Goal: Information Seeking & Learning: Check status

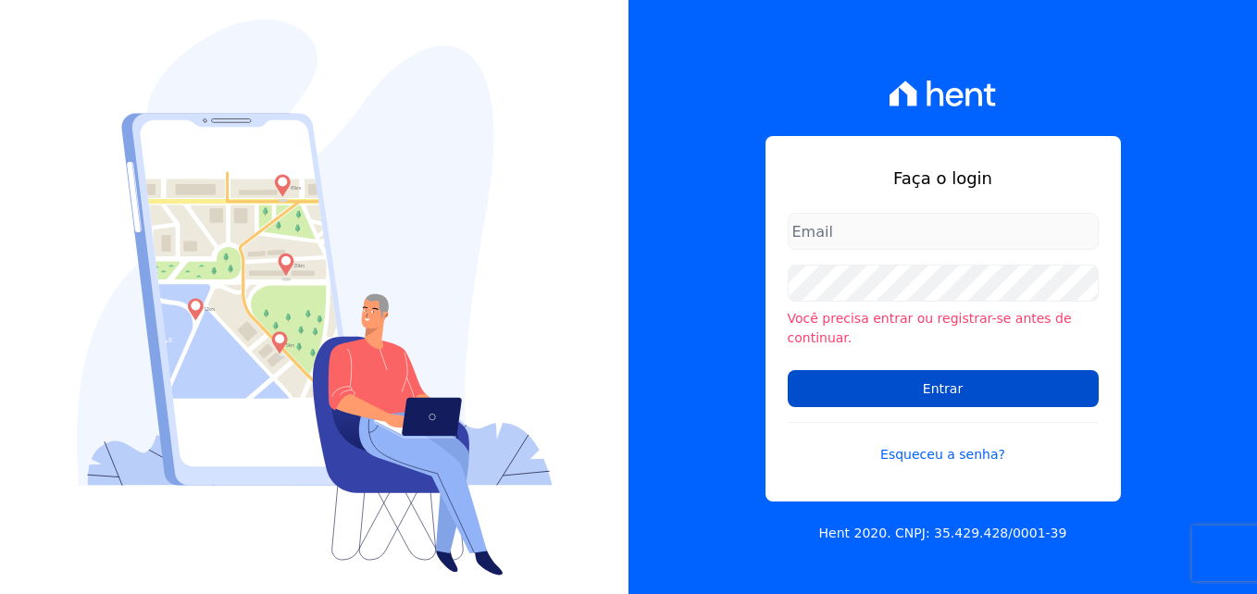
type input "[PERSON_NAME][EMAIL_ADDRESS][PERSON_NAME][DOMAIN_NAME]"
click at [898, 382] on input "Entrar" at bounding box center [942, 388] width 311 height 37
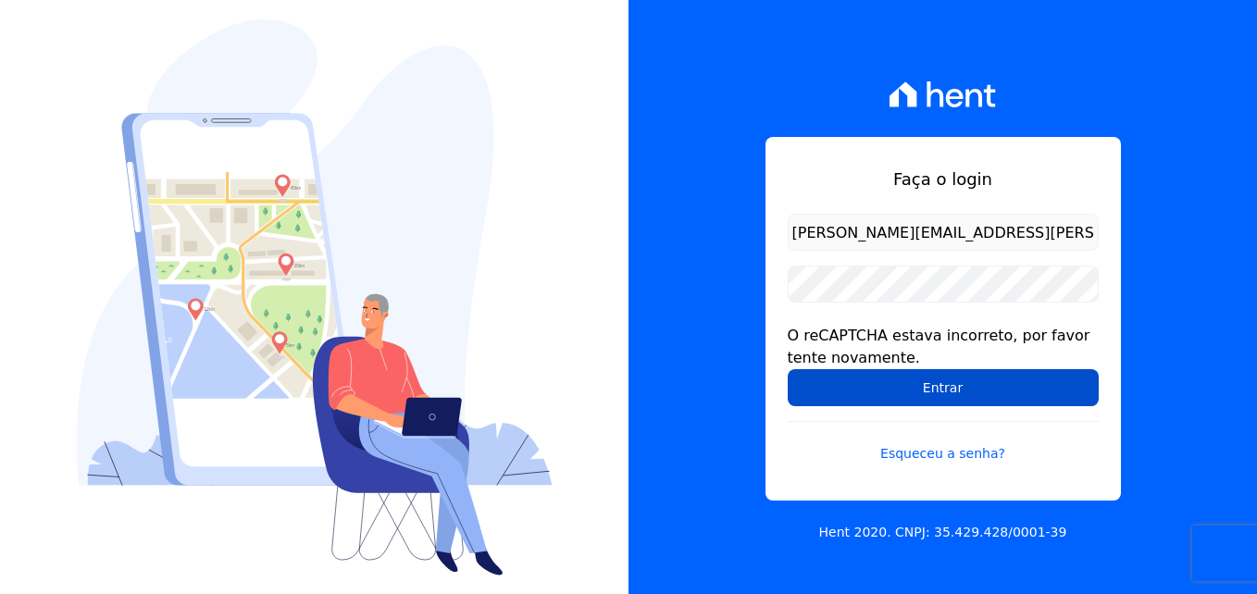
click at [929, 392] on input "Entrar" at bounding box center [942, 387] width 311 height 37
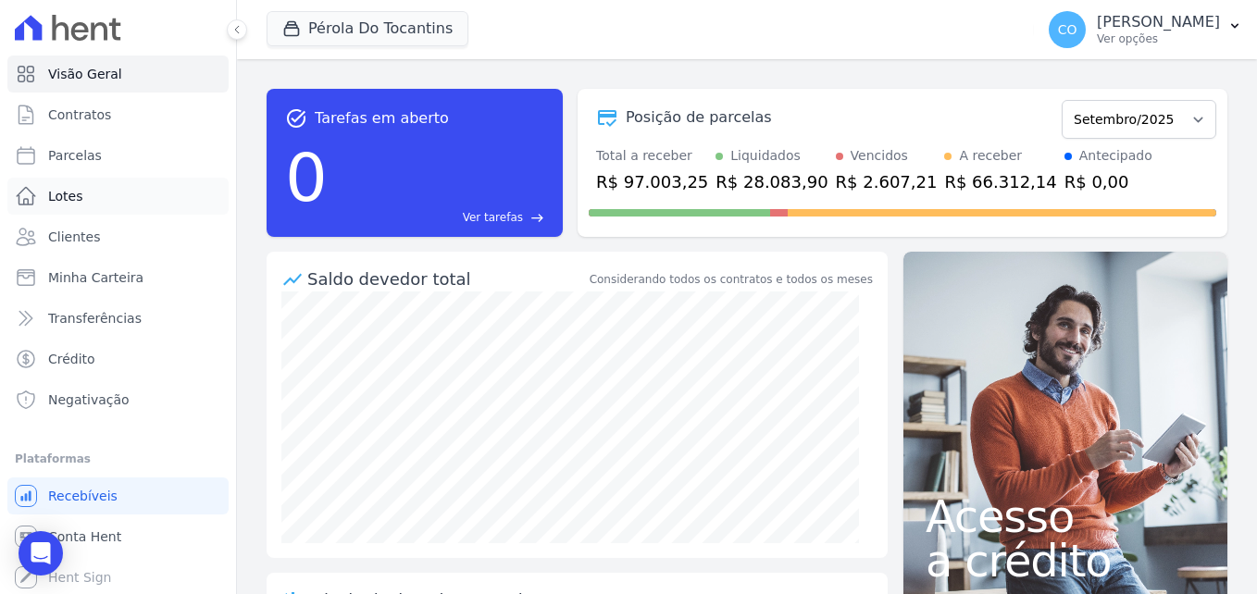
click at [76, 212] on link "Lotes" at bounding box center [117, 196] width 221 height 37
click at [76, 238] on span "Clientes" at bounding box center [74, 237] width 52 height 19
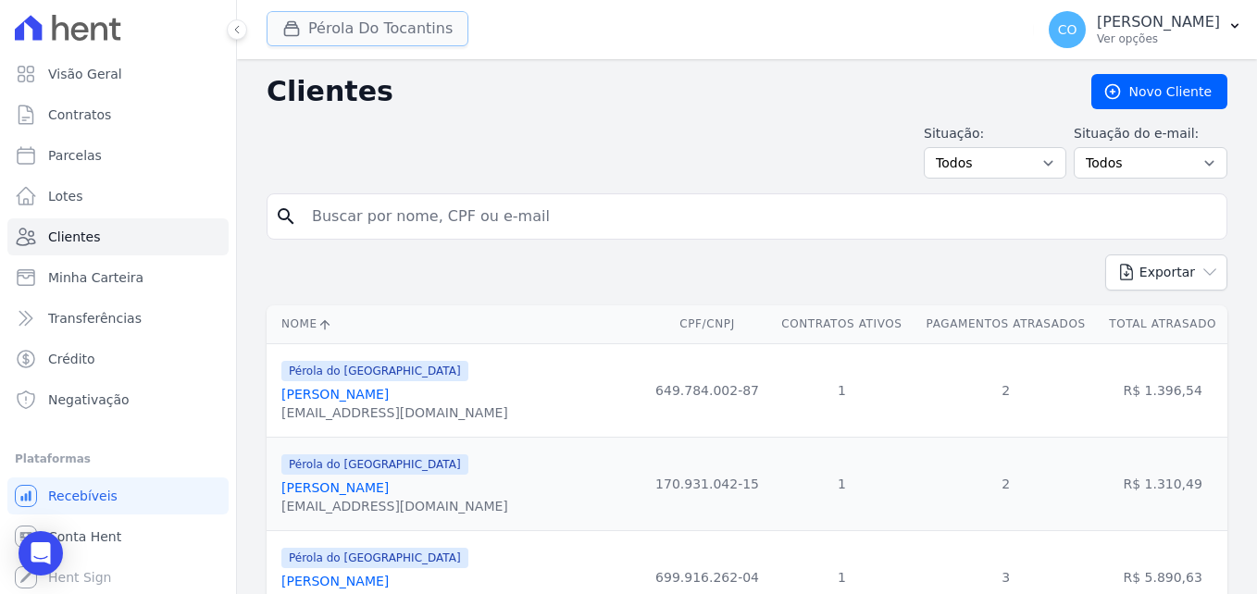
click at [346, 31] on button "Pérola Do Tocantins" at bounding box center [367, 28] width 202 height 35
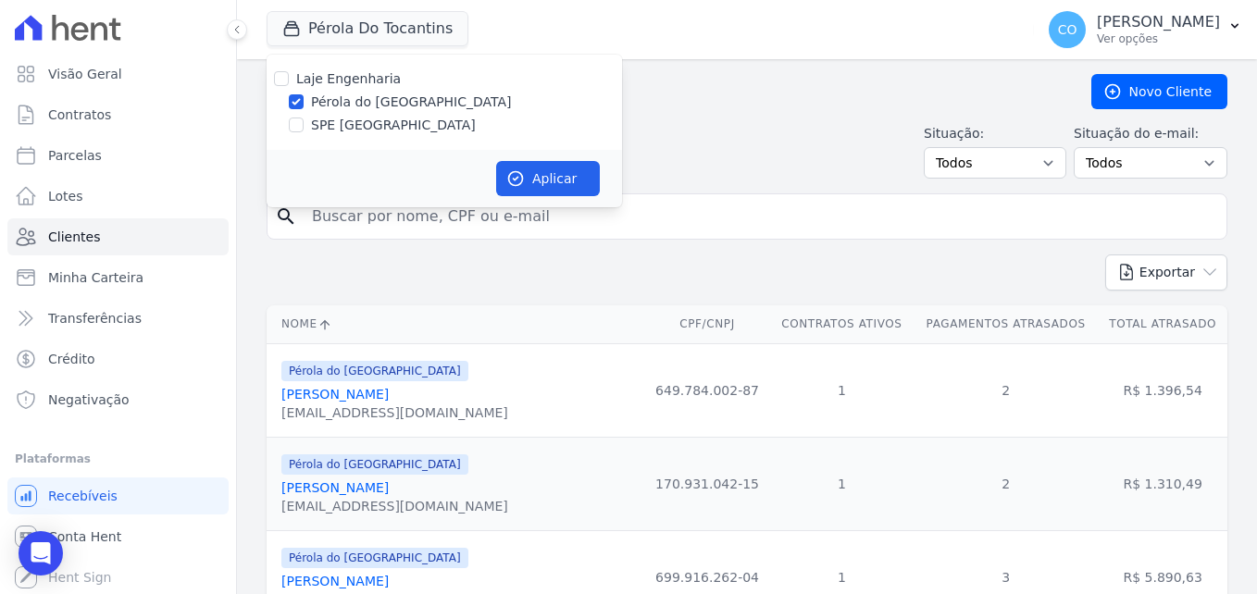
click at [339, 106] on label "Pérola do [GEOGRAPHIC_DATA]" at bounding box center [411, 102] width 201 height 19
click at [304, 106] on input "Pérola do [GEOGRAPHIC_DATA]" at bounding box center [296, 101] width 15 height 15
checkbox input "false"
click at [334, 130] on label "SPE [GEOGRAPHIC_DATA]" at bounding box center [393, 125] width 165 height 19
click at [304, 130] on input "SPE [GEOGRAPHIC_DATA]" at bounding box center [296, 125] width 15 height 15
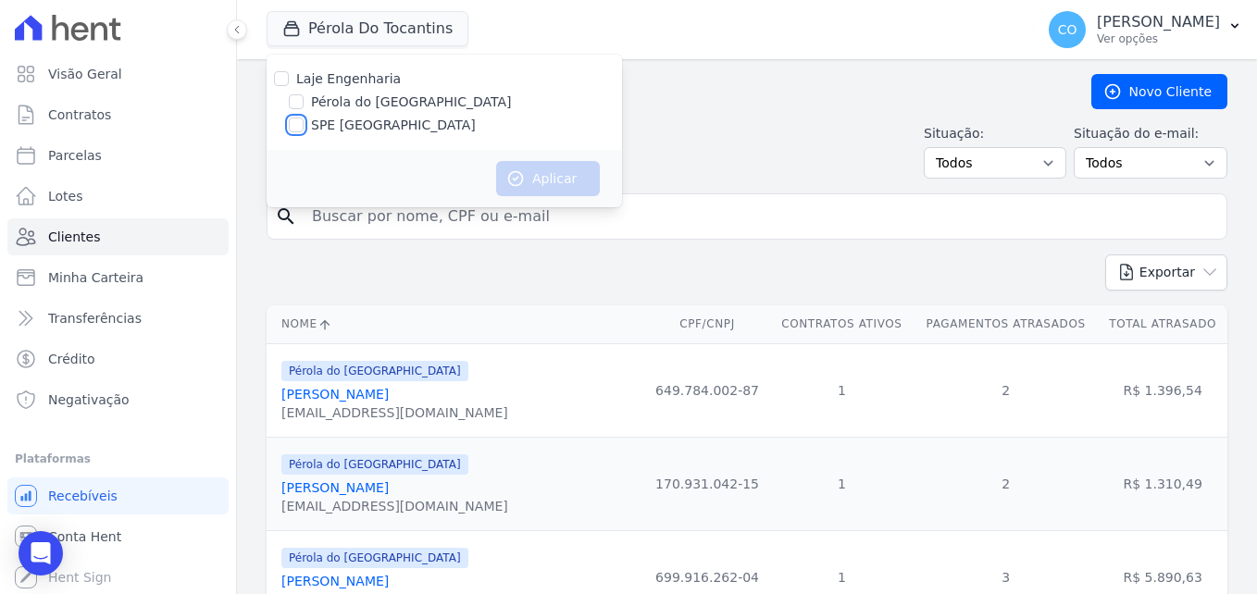
checkbox input "true"
click at [561, 181] on button "Aplicar" at bounding box center [548, 178] width 104 height 35
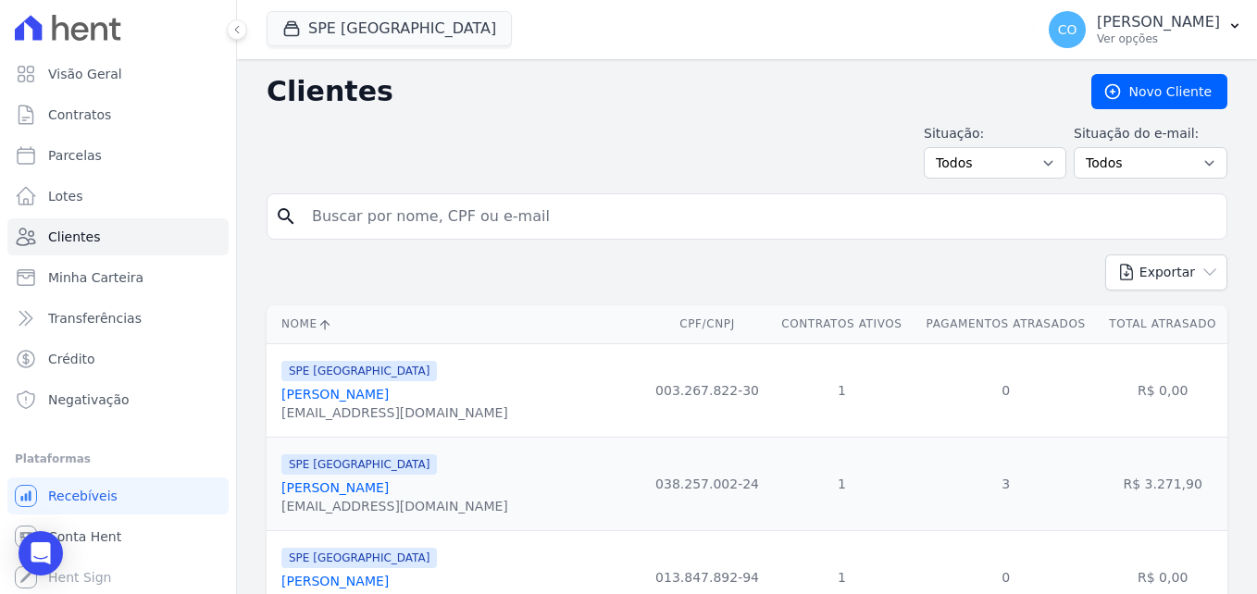
click at [756, 228] on input "search" at bounding box center [760, 216] width 918 height 37
type input "[PERSON_NAME]"
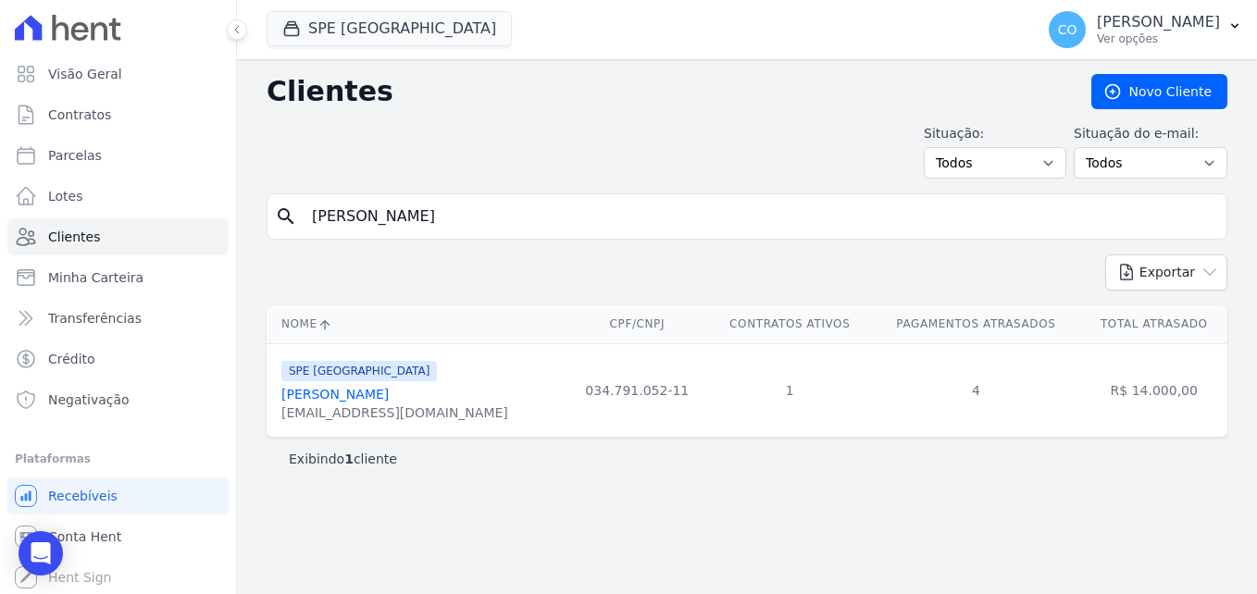
click at [344, 395] on link "[PERSON_NAME]" at bounding box center [334, 394] width 107 height 15
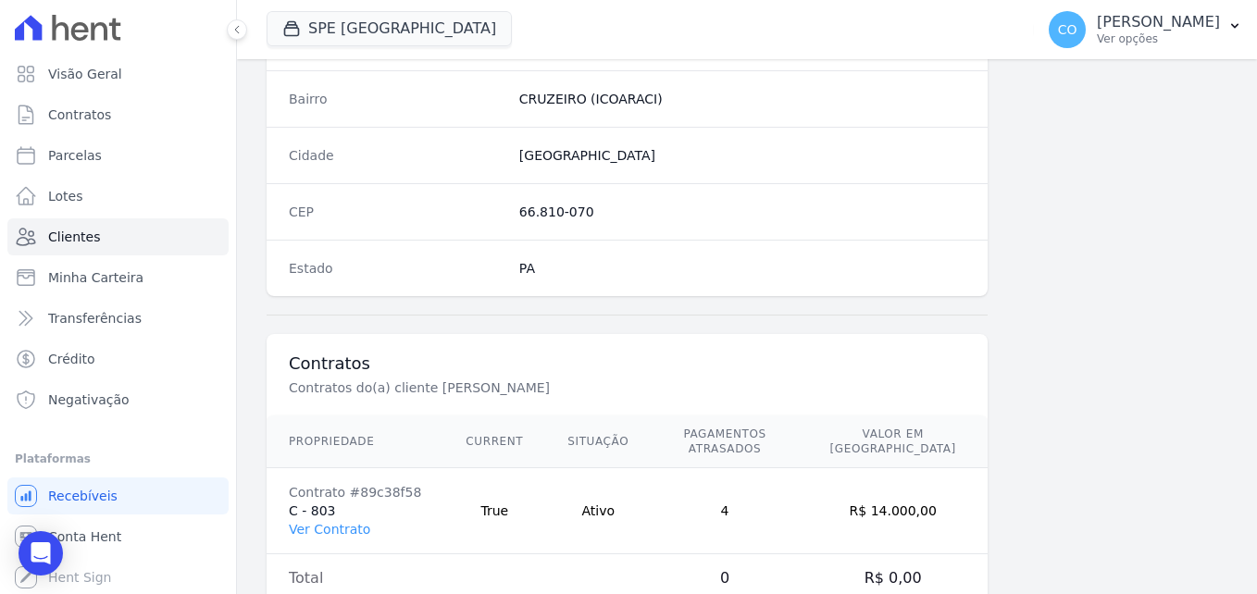
scroll to position [1137, 0]
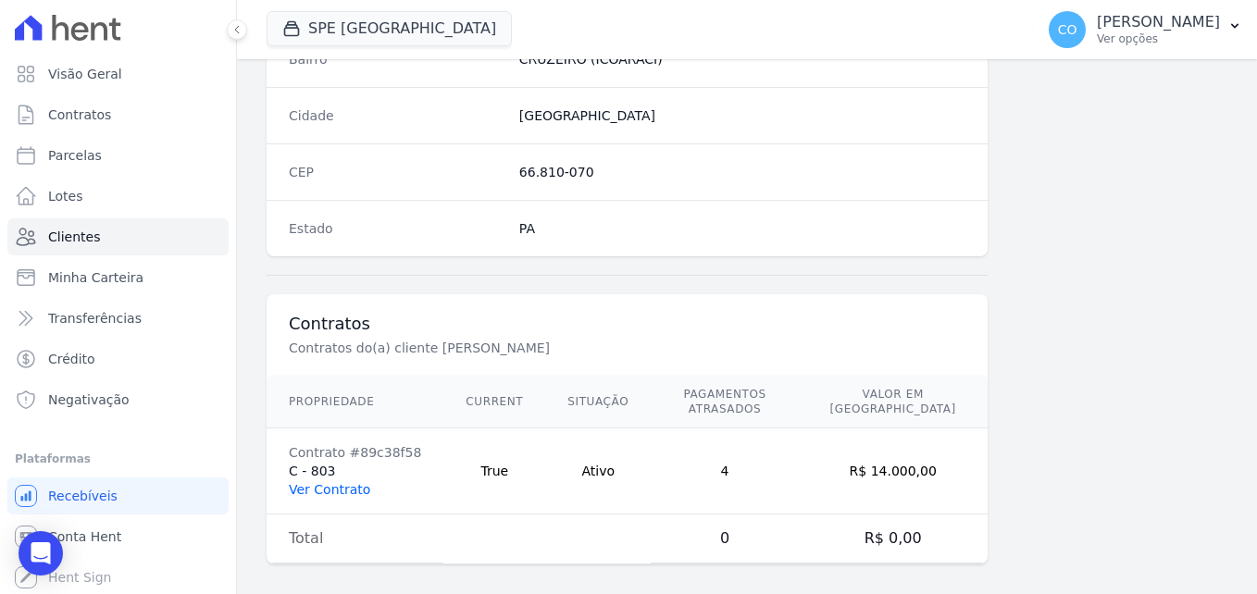
click at [342, 482] on link "Ver Contrato" at bounding box center [329, 489] width 81 height 15
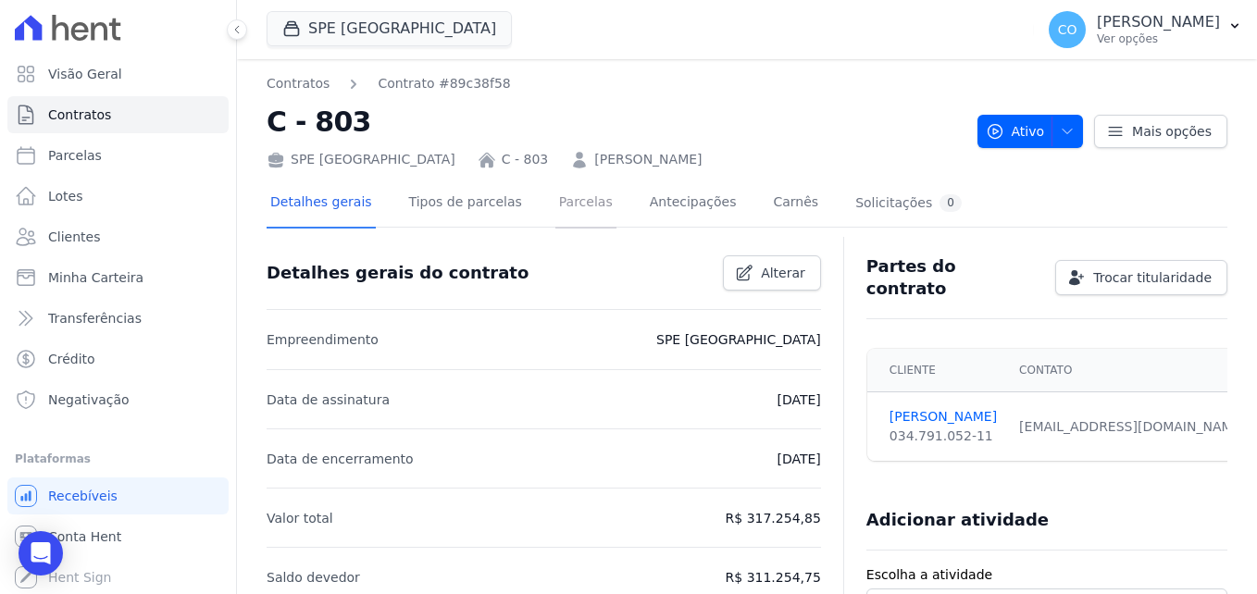
click at [564, 204] on link "Parcelas" at bounding box center [585, 204] width 61 height 49
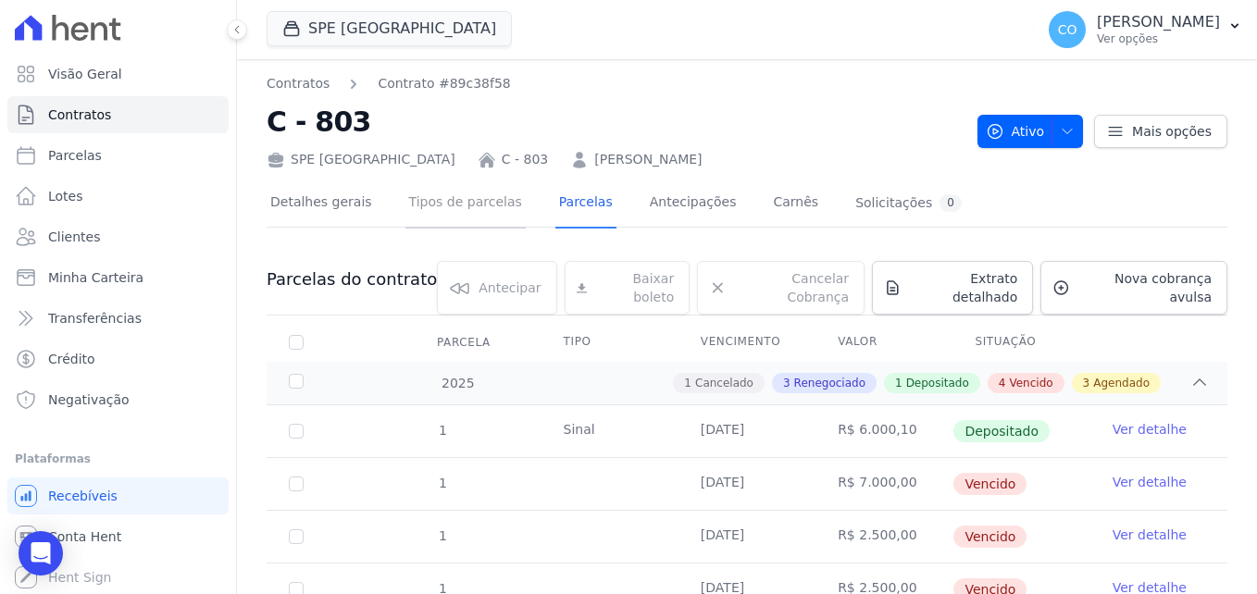
click at [482, 204] on link "Tipos de parcelas" at bounding box center [465, 204] width 120 height 49
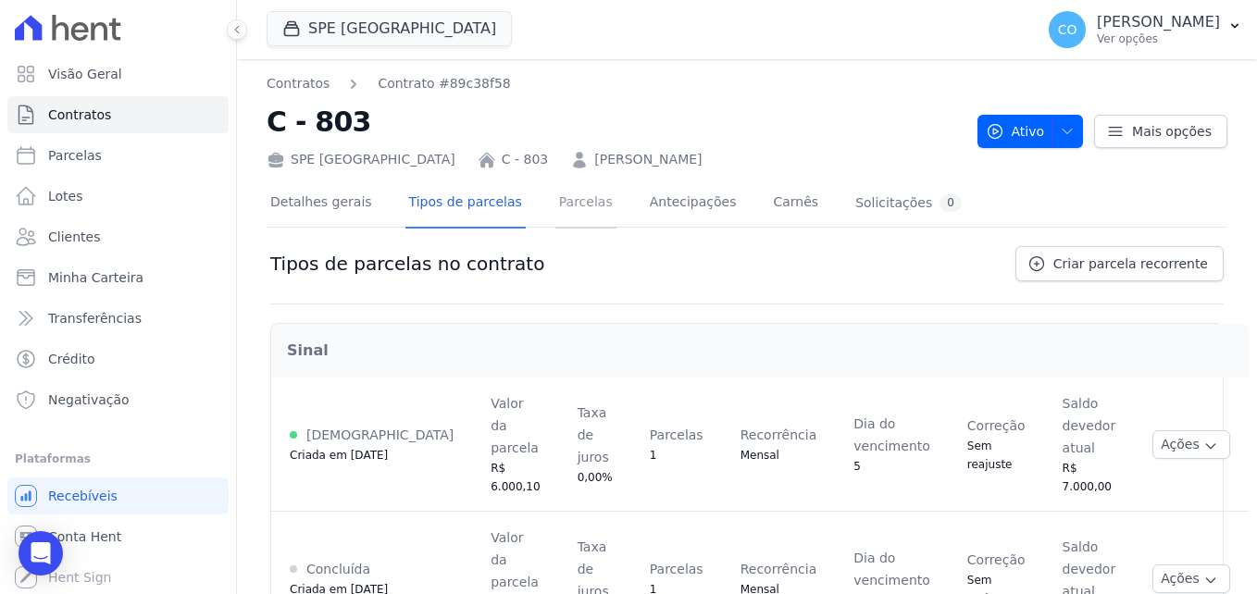
click at [555, 207] on link "Parcelas" at bounding box center [585, 204] width 61 height 49
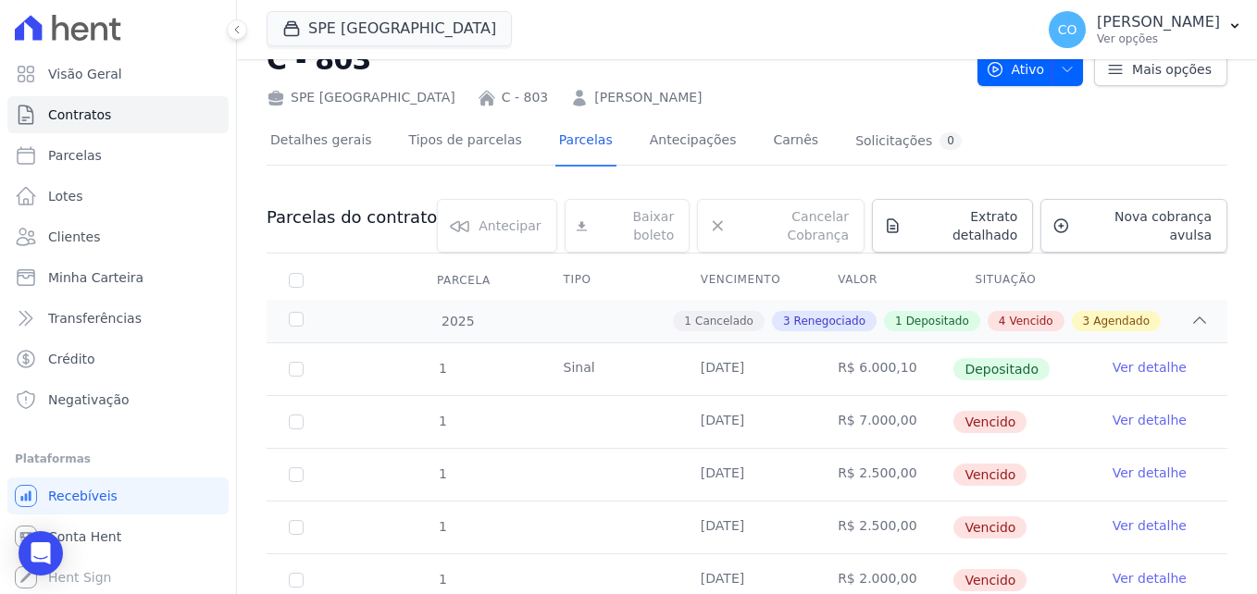
scroll to position [185, 0]
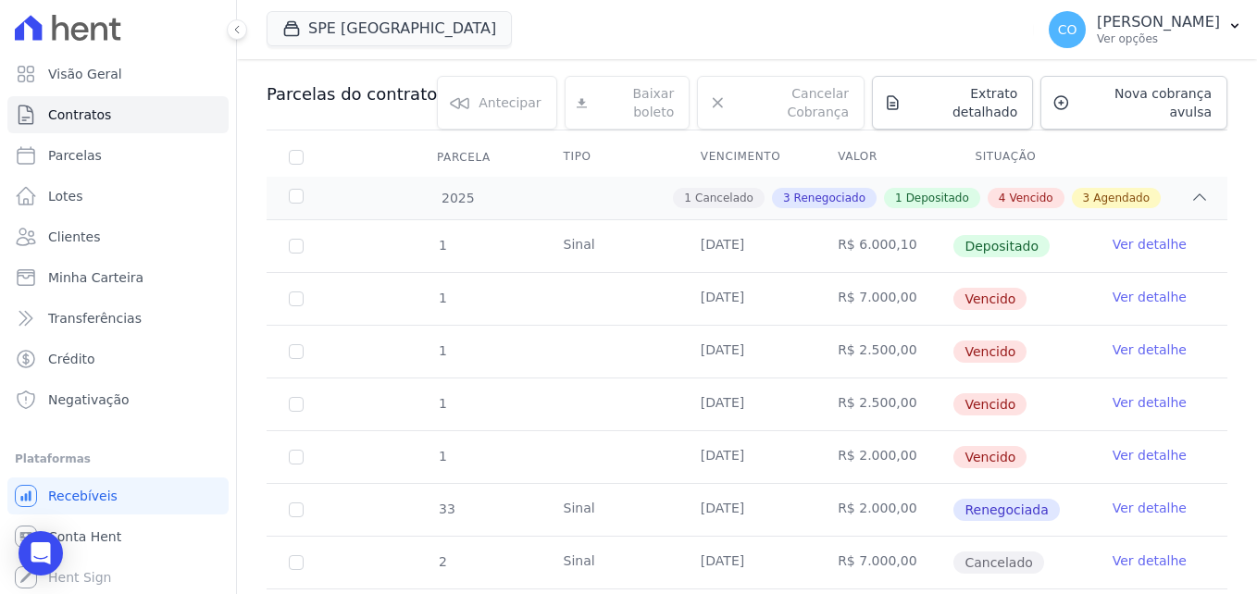
click at [1117, 288] on link "Ver detalhe" at bounding box center [1149, 297] width 74 height 19
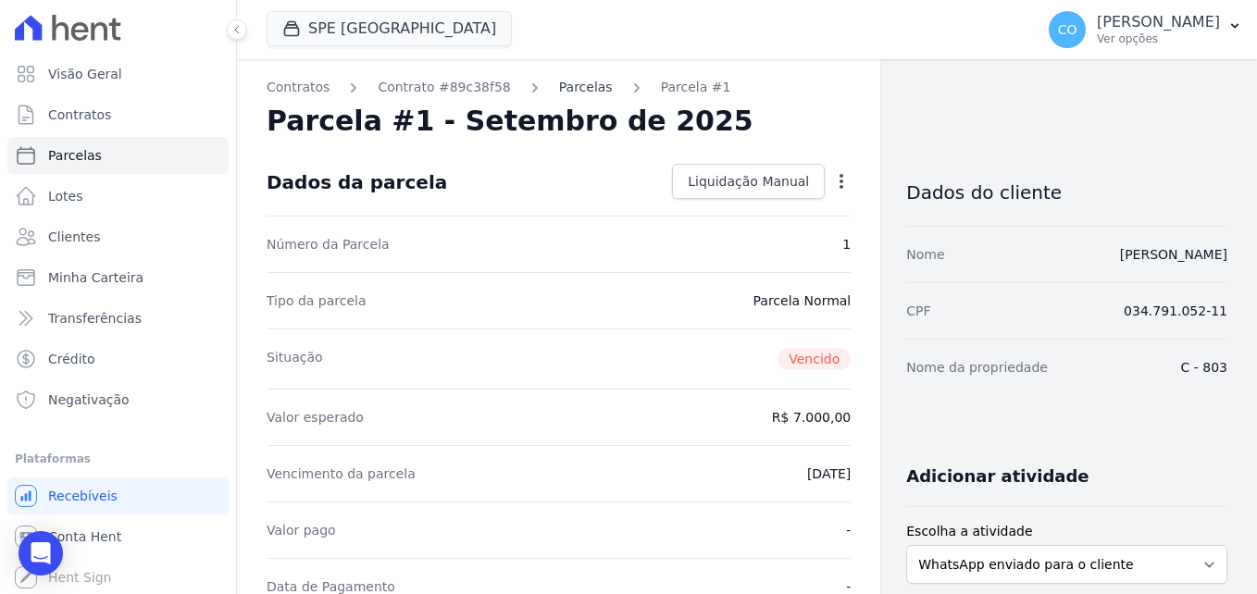
click at [559, 87] on link "Parcelas" at bounding box center [586, 87] width 54 height 19
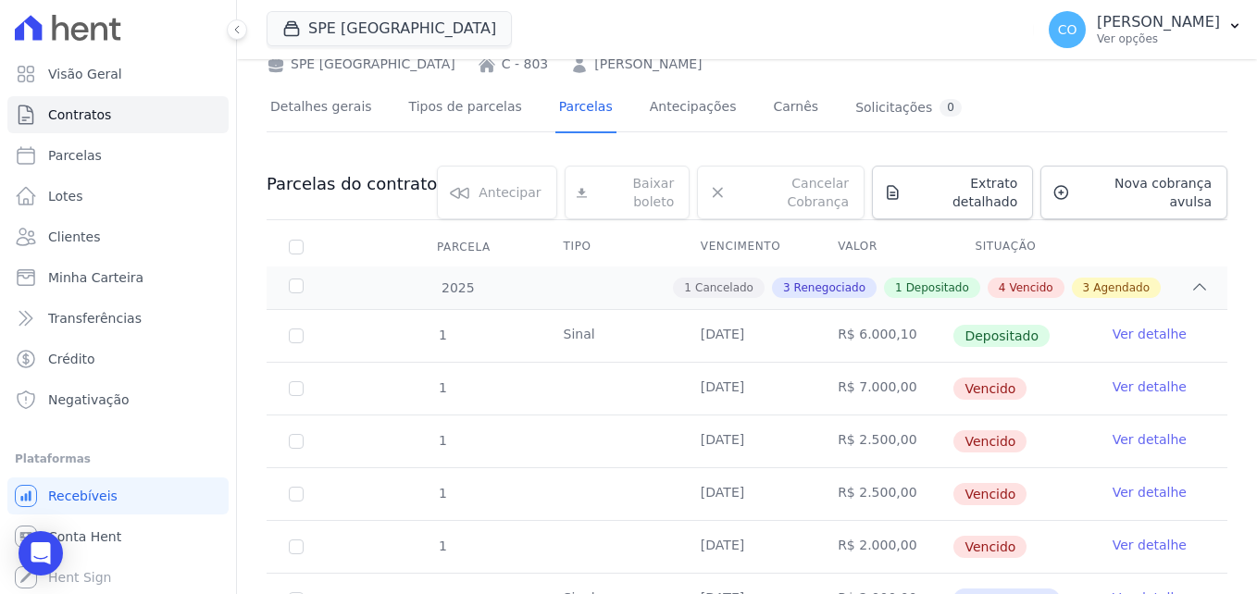
scroll to position [185, 0]
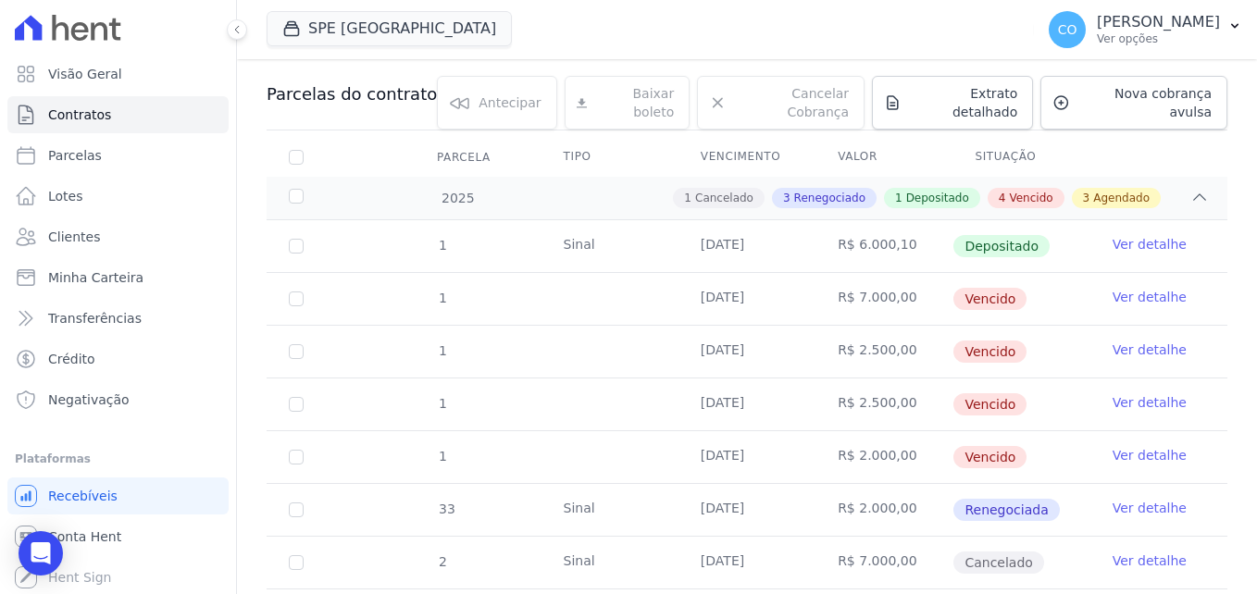
click at [1121, 341] on link "Ver detalhe" at bounding box center [1149, 350] width 74 height 19
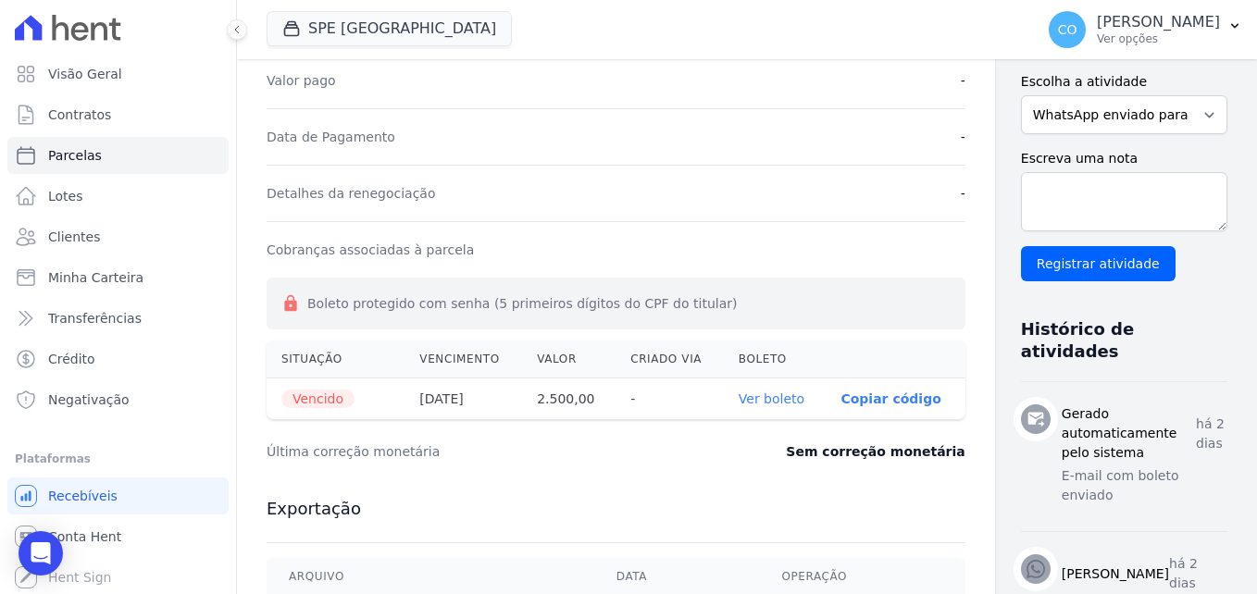
scroll to position [448, 0]
